Goal: Transaction & Acquisition: Book appointment/travel/reservation

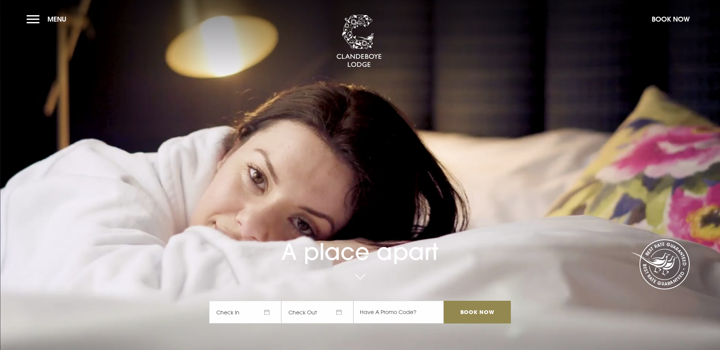
click at [273, 301] on span "Check In" at bounding box center [245, 312] width 72 height 23
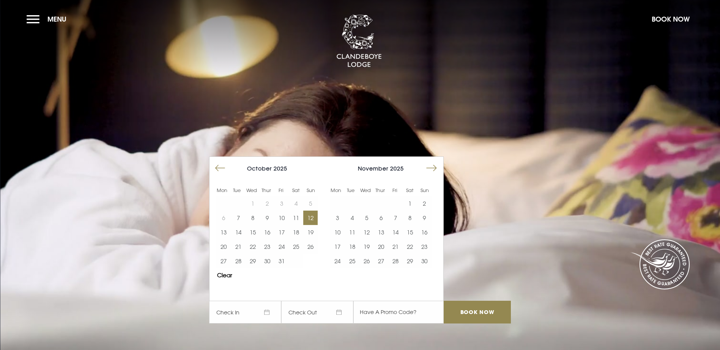
click at [315, 211] on button "12" at bounding box center [310, 218] width 14 height 14
click at [345, 301] on span "13/10/2025" at bounding box center [317, 312] width 72 height 23
click at [267, 225] on button "16" at bounding box center [267, 232] width 14 height 14
click at [481, 301] on input "Book Now" at bounding box center [476, 312] width 67 height 23
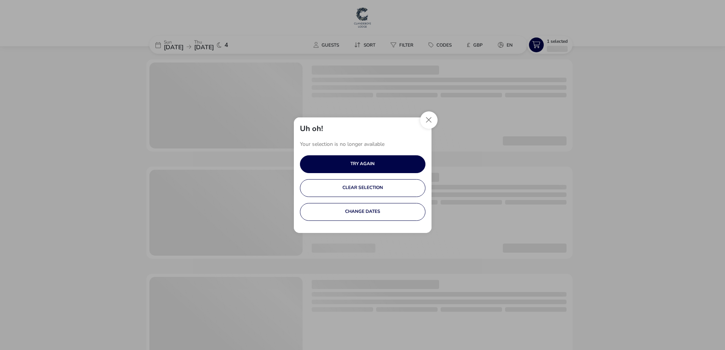
click at [431, 123] on button "Close" at bounding box center [428, 120] width 17 height 17
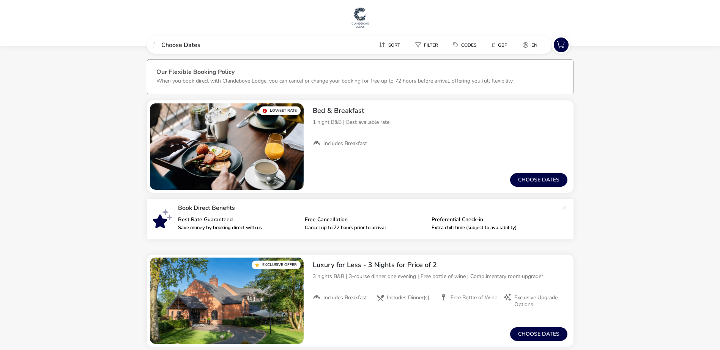
click at [414, 223] on li "Free Cancellation Cancel up to 72 hours prior to arrival" at bounding box center [368, 225] width 127 height 16
click at [182, 46] on span "Choose Dates" at bounding box center [180, 45] width 39 height 6
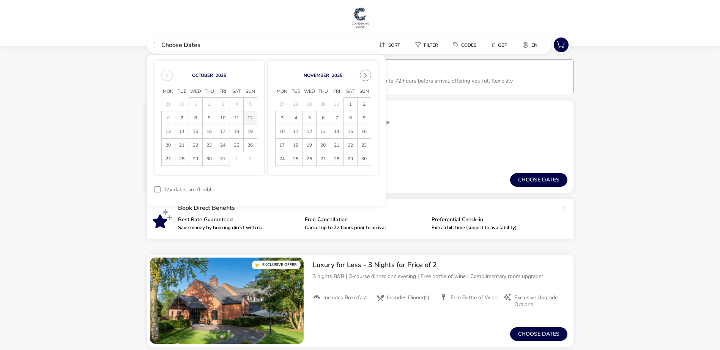
click at [250, 118] on span "12" at bounding box center [250, 118] width 13 height 13
click at [207, 130] on span "16" at bounding box center [209, 131] width 13 height 13
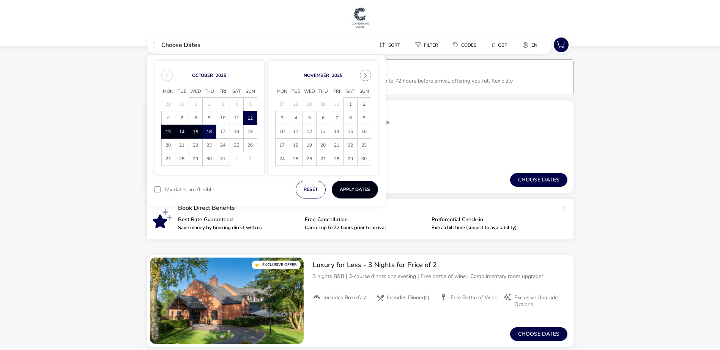
click at [345, 191] on button "Apply Dates" at bounding box center [355, 190] width 46 height 18
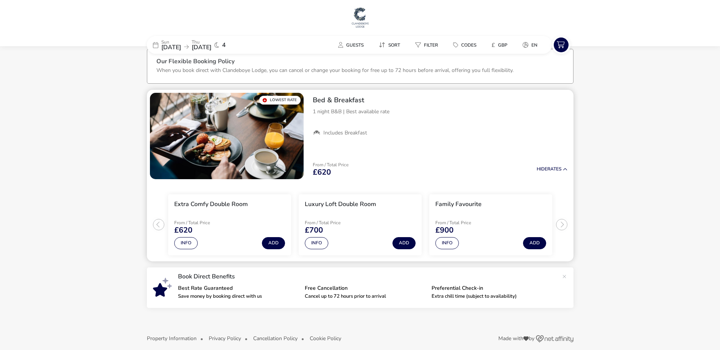
scroll to position [18, 0]
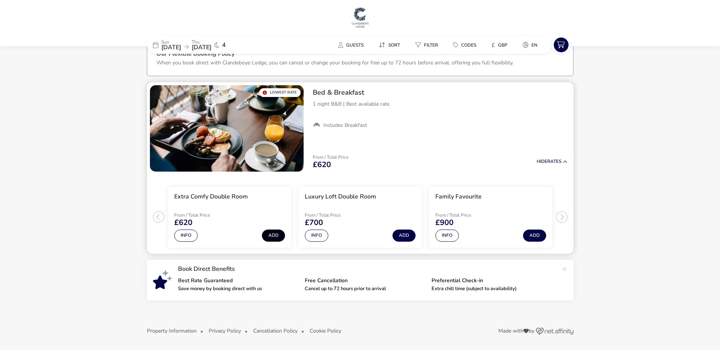
click at [270, 239] on button "Add" at bounding box center [273, 236] width 23 height 12
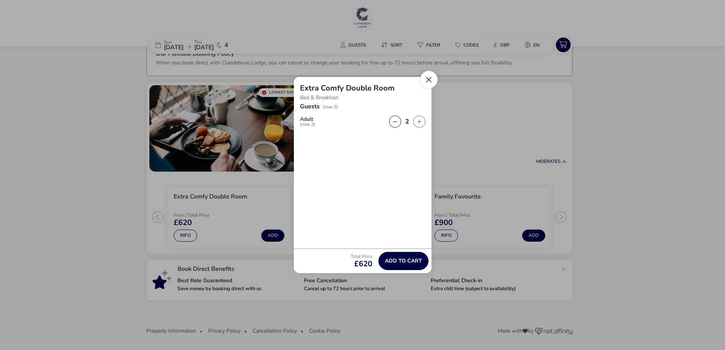
click at [428, 83] on button "Close" at bounding box center [428, 79] width 17 height 17
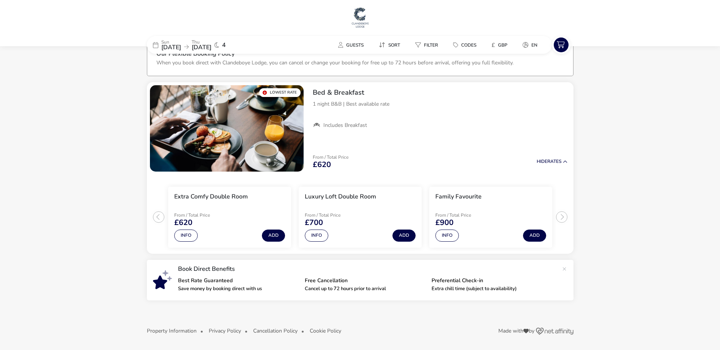
click at [211, 46] on span "16 Oct 2025" at bounding box center [202, 47] width 20 height 8
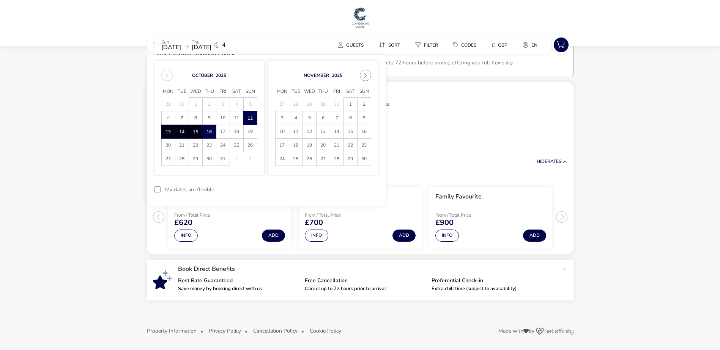
click at [195, 135] on span "15" at bounding box center [195, 131] width 13 height 13
click at [251, 118] on span "12" at bounding box center [250, 118] width 13 height 13
click at [194, 134] on span "15" at bounding box center [195, 131] width 13 height 13
click at [179, 132] on span "14" at bounding box center [181, 131] width 13 height 13
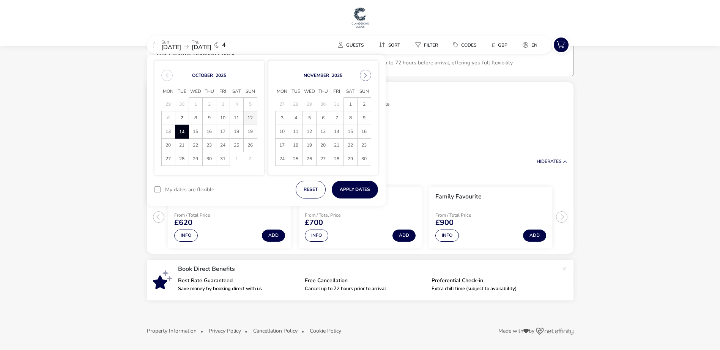
click at [250, 116] on span "12" at bounding box center [250, 118] width 13 height 13
click at [194, 130] on span "15" at bounding box center [195, 131] width 13 height 13
click at [355, 191] on button "Apply Dates" at bounding box center [355, 190] width 46 height 18
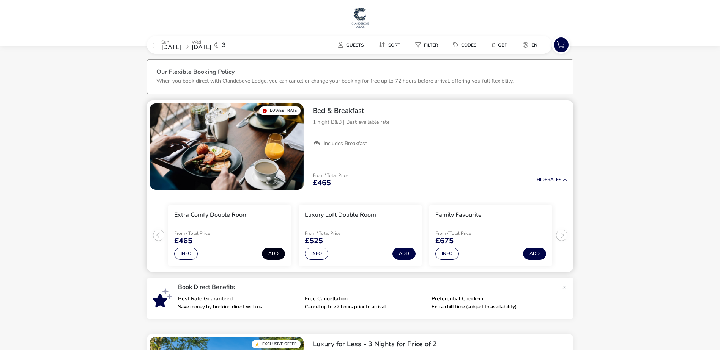
click at [276, 253] on button "Add" at bounding box center [273, 254] width 23 height 12
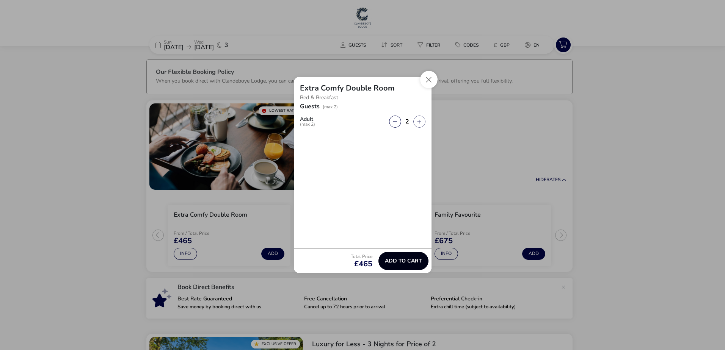
click at [414, 260] on span "Add to cart" at bounding box center [403, 261] width 37 height 6
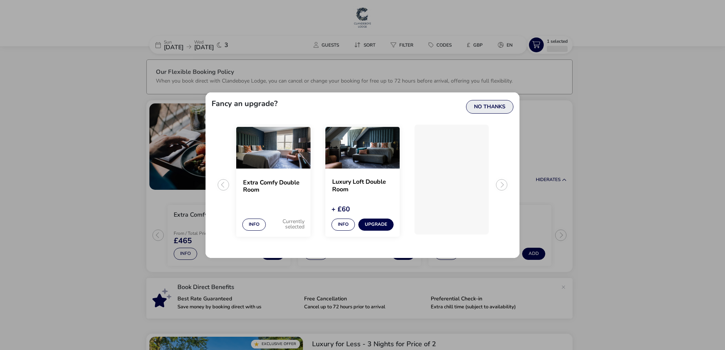
click at [483, 106] on button "No Thanks" at bounding box center [489, 107] width 47 height 14
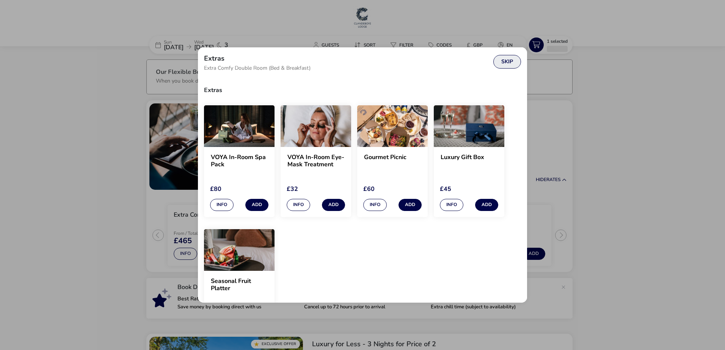
click at [502, 63] on button "Skip" at bounding box center [508, 62] width 28 height 14
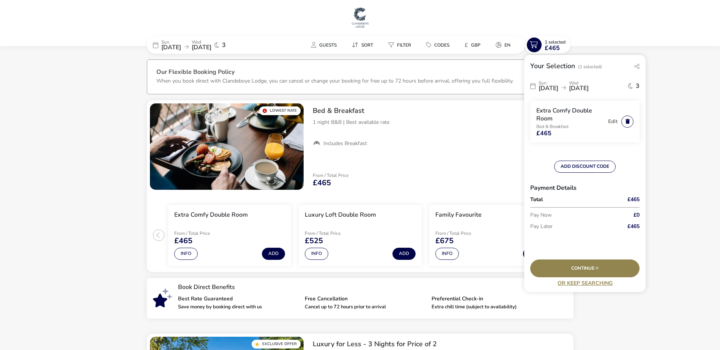
click at [627, 123] on button "button" at bounding box center [627, 122] width 12 height 12
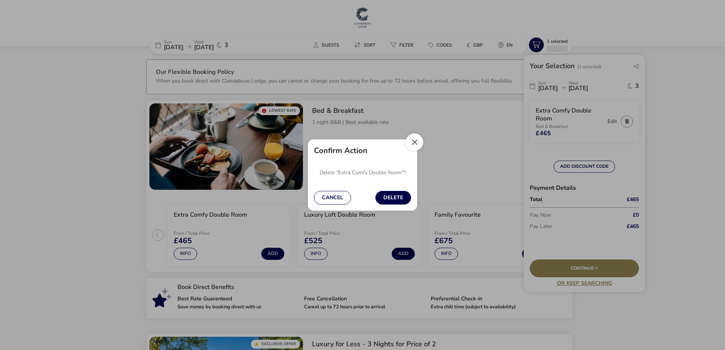
click at [421, 145] on button "Close" at bounding box center [414, 142] width 17 height 17
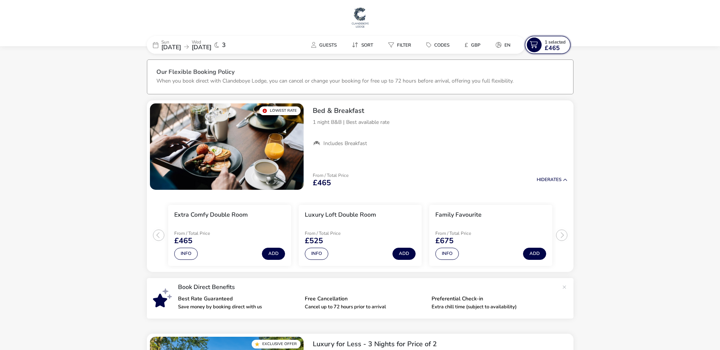
click at [554, 47] on span "£465" at bounding box center [551, 48] width 15 height 6
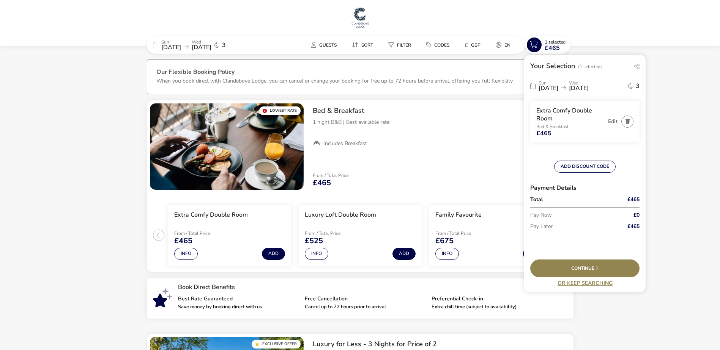
click at [588, 86] on span "15 Oct 2025" at bounding box center [579, 88] width 20 height 8
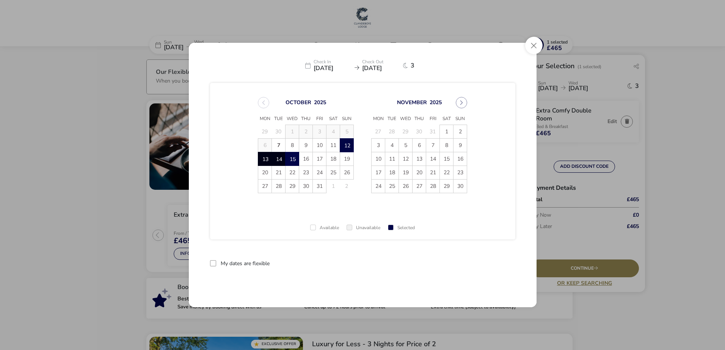
click at [350, 145] on span "12" at bounding box center [346, 145] width 13 height 13
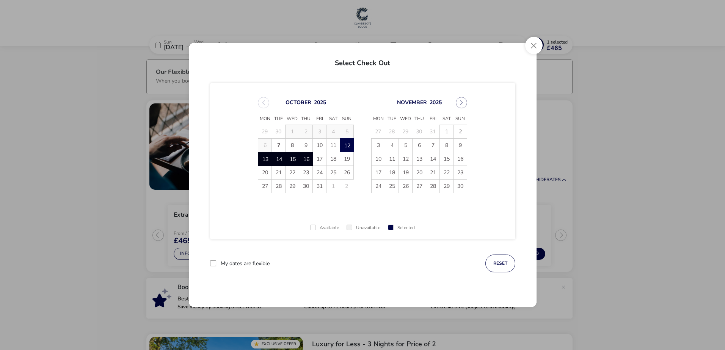
click at [308, 161] on span "16" at bounding box center [305, 158] width 13 height 13
drag, startPoint x: 487, startPoint y: 265, endPoint x: 490, endPoint y: 257, distance: 8.7
click at [487, 265] on button "Apply Dates" at bounding box center [492, 264] width 46 height 18
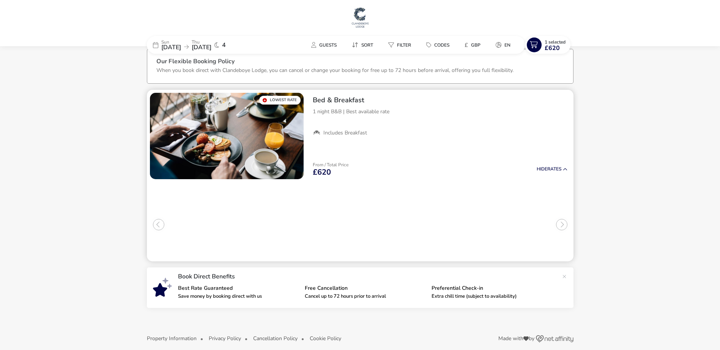
scroll to position [18, 0]
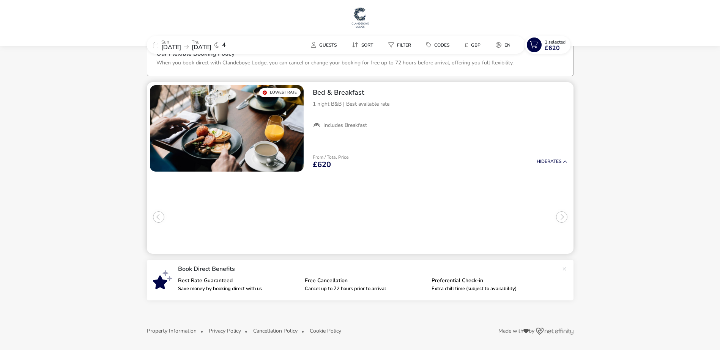
click at [267, 237] on button "Add" at bounding box center [273, 236] width 23 height 12
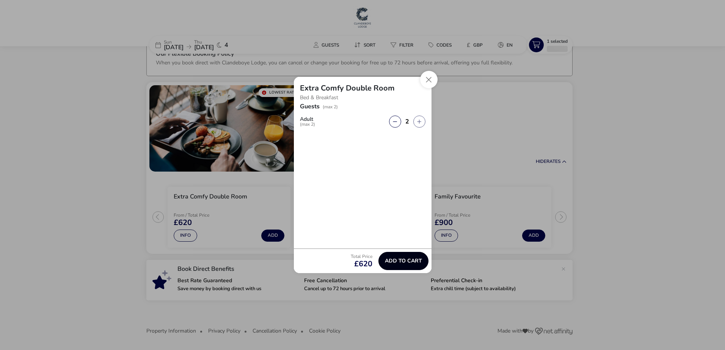
click at [405, 261] on span "Add to cart" at bounding box center [403, 261] width 37 height 6
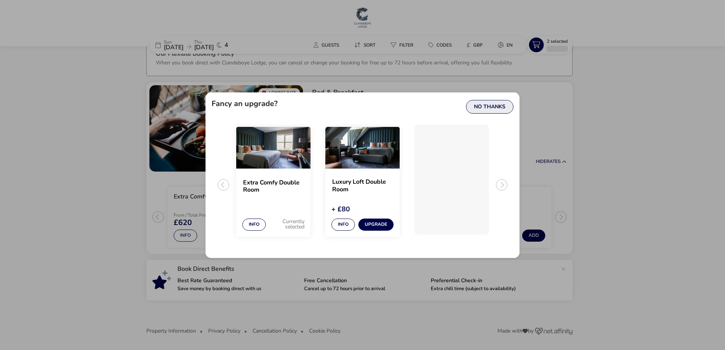
click at [494, 106] on button "No Thanks" at bounding box center [489, 107] width 47 height 14
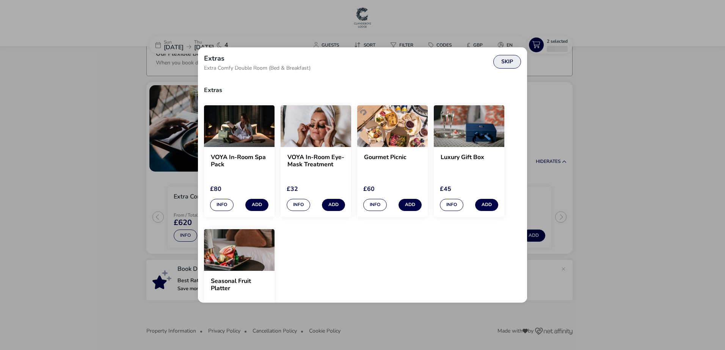
click at [503, 58] on button "Skip" at bounding box center [508, 62] width 28 height 14
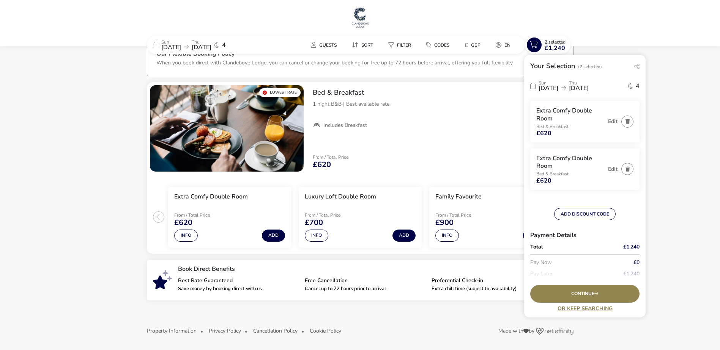
click at [588, 90] on span "16 Oct 2025" at bounding box center [579, 88] width 20 height 8
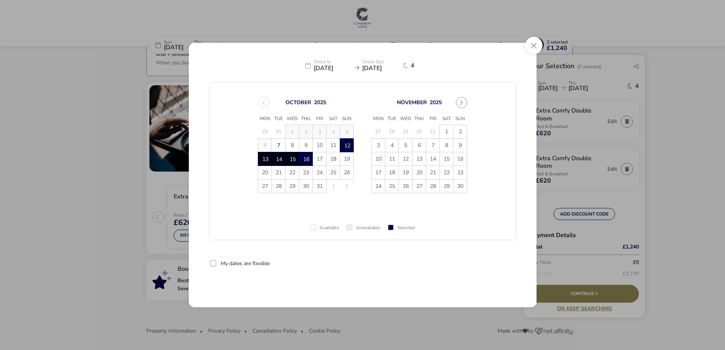
click at [349, 146] on span "12" at bounding box center [346, 145] width 13 height 13
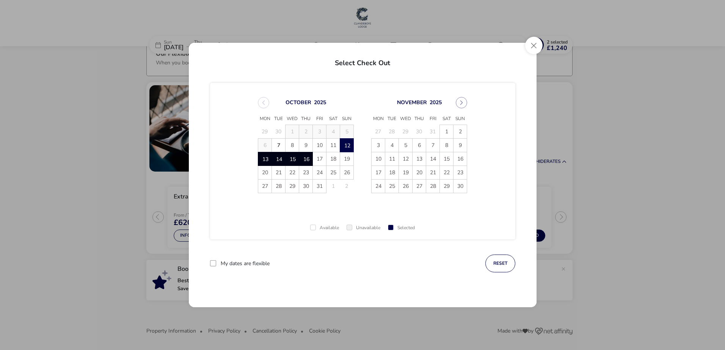
click at [308, 160] on span "16" at bounding box center [305, 158] width 13 height 13
click at [489, 262] on button "Apply Dates" at bounding box center [492, 264] width 46 height 18
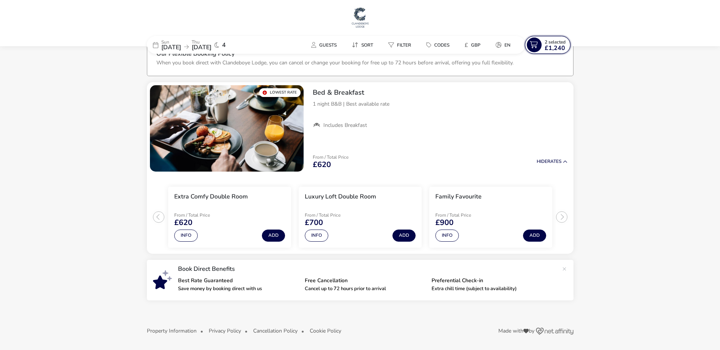
click at [541, 42] on naf-selections-indicator "2 Selected £1,240" at bounding box center [554, 45] width 27 height 12
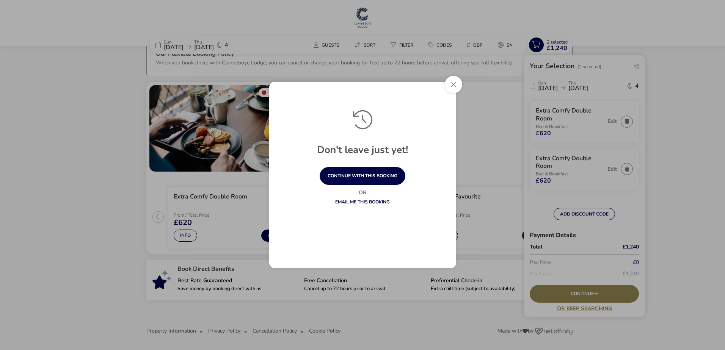
drag, startPoint x: 452, startPoint y: 85, endPoint x: 510, endPoint y: 100, distance: 59.8
click at [453, 85] on button "Close" at bounding box center [453, 84] width 17 height 17
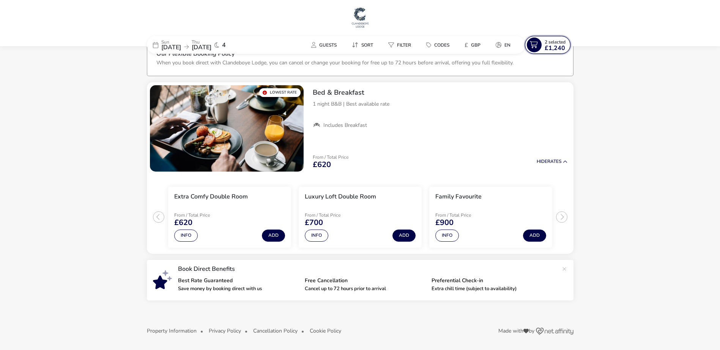
click at [554, 43] on span "2 Selected" at bounding box center [554, 42] width 21 height 6
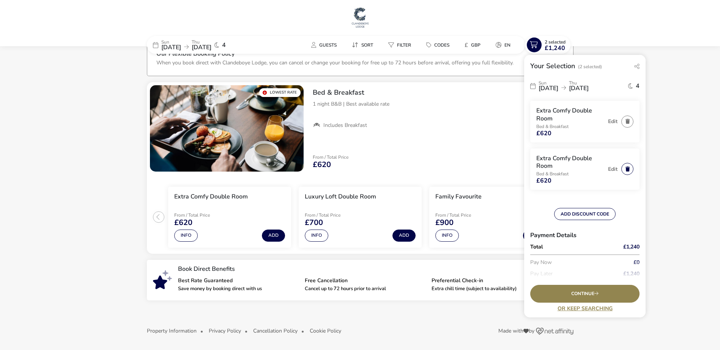
click at [625, 169] on button "button" at bounding box center [627, 169] width 12 height 12
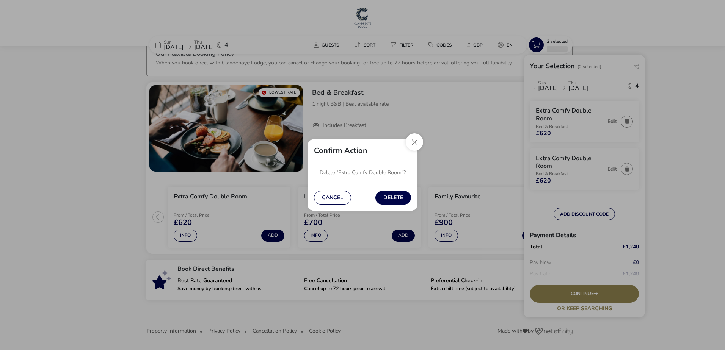
click at [394, 198] on button "Delete" at bounding box center [394, 198] width 36 height 14
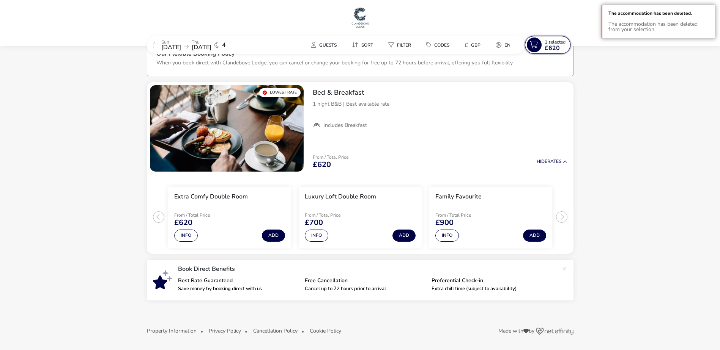
drag, startPoint x: 555, startPoint y: 44, endPoint x: 569, endPoint y: 46, distance: 13.8
click at [555, 42] on span "1 Selected" at bounding box center [554, 42] width 21 height 6
